Goal: Task Accomplishment & Management: Use online tool/utility

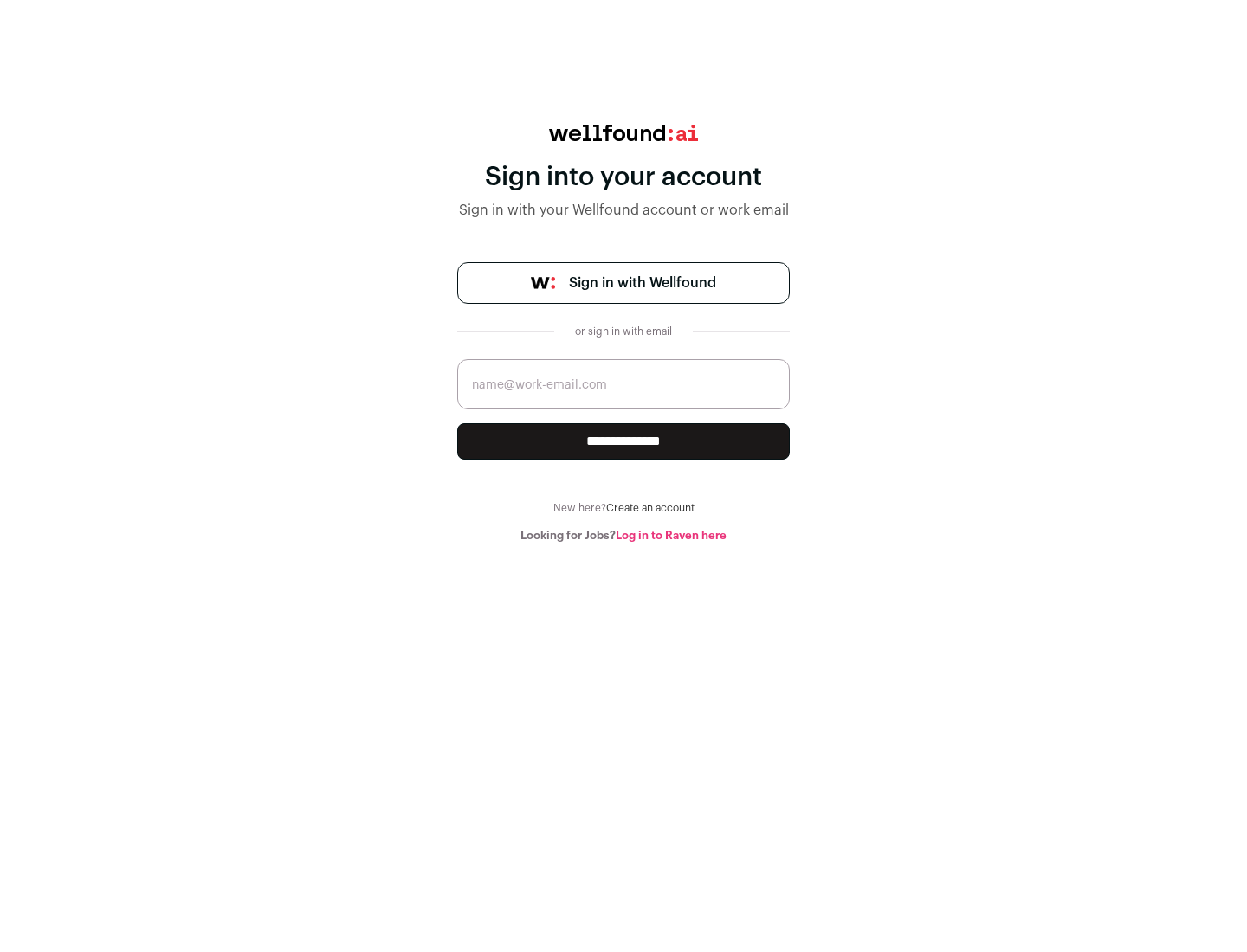
click at [641, 283] on span "Sign in with Wellfound" at bounding box center [642, 283] width 147 height 21
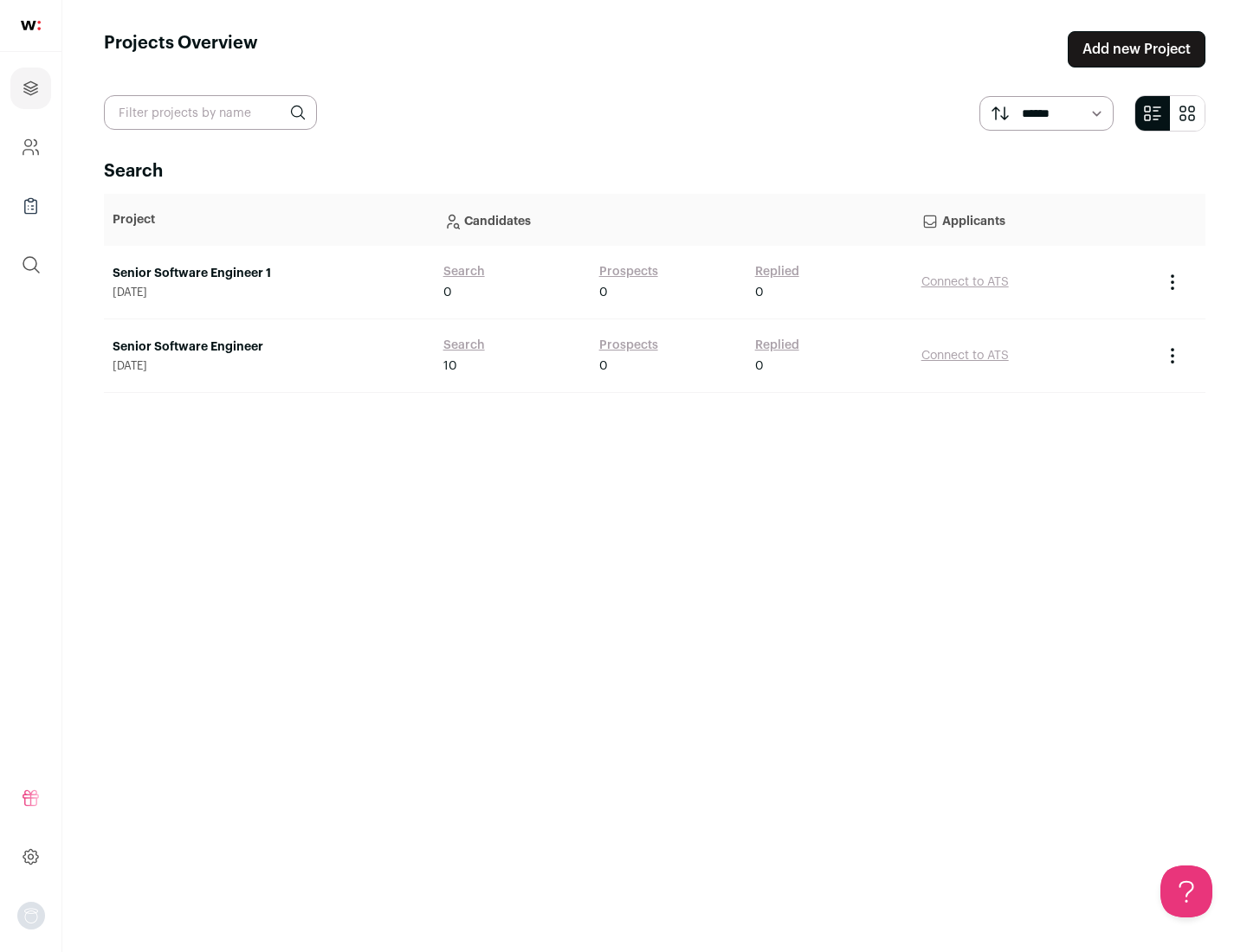
click at [269, 348] on link "Senior Software Engineer" at bounding box center [269, 347] width 314 height 17
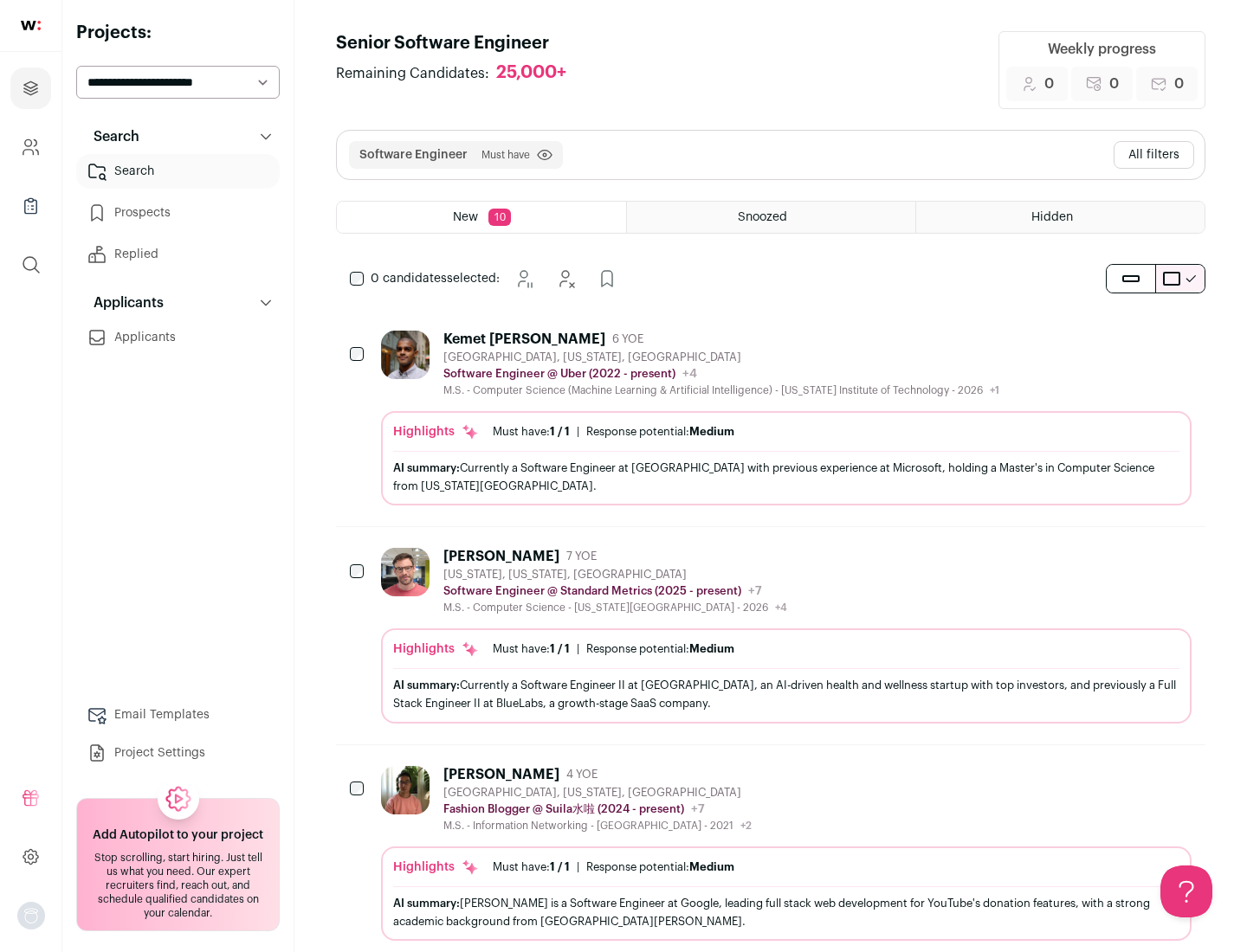
click at [771, 419] on div "Highlights Must have: 1 / 1 How many must haves have been fulfilled? | Response…" at bounding box center [786, 458] width 810 height 94
